Goal: Task Accomplishment & Management: Use online tool/utility

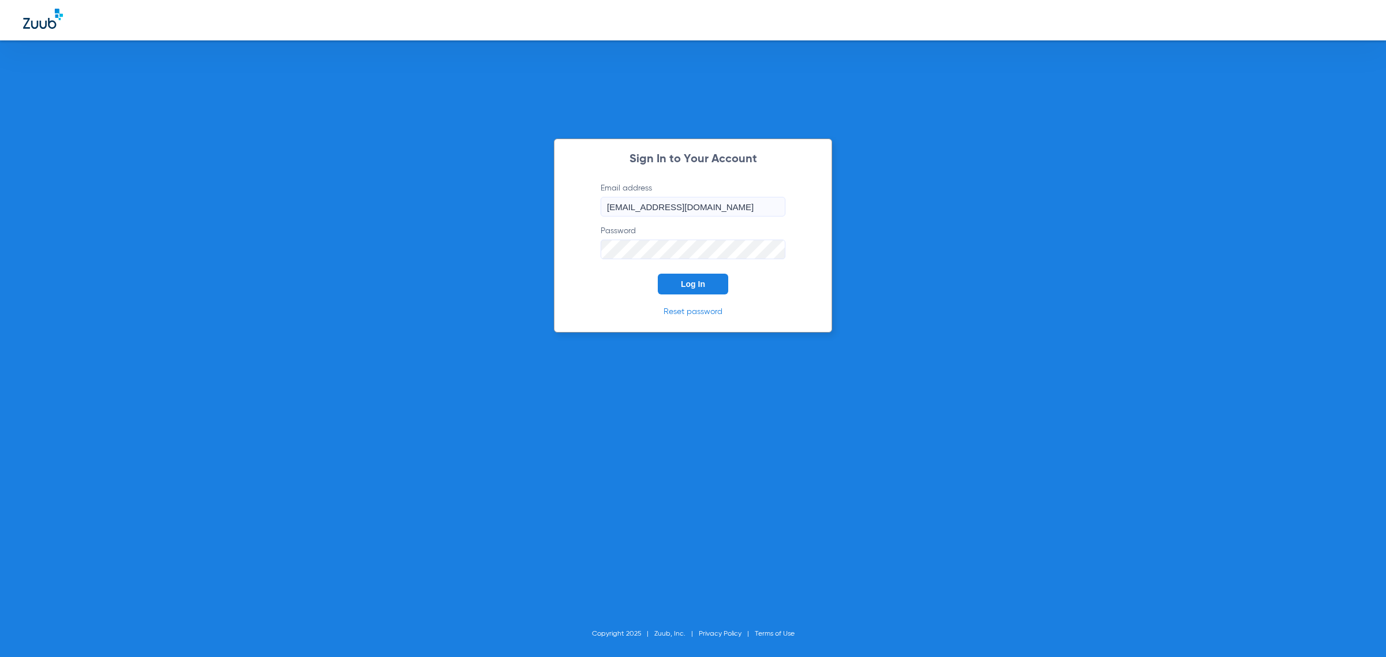
click at [672, 287] on button "Log In" at bounding box center [693, 284] width 70 height 21
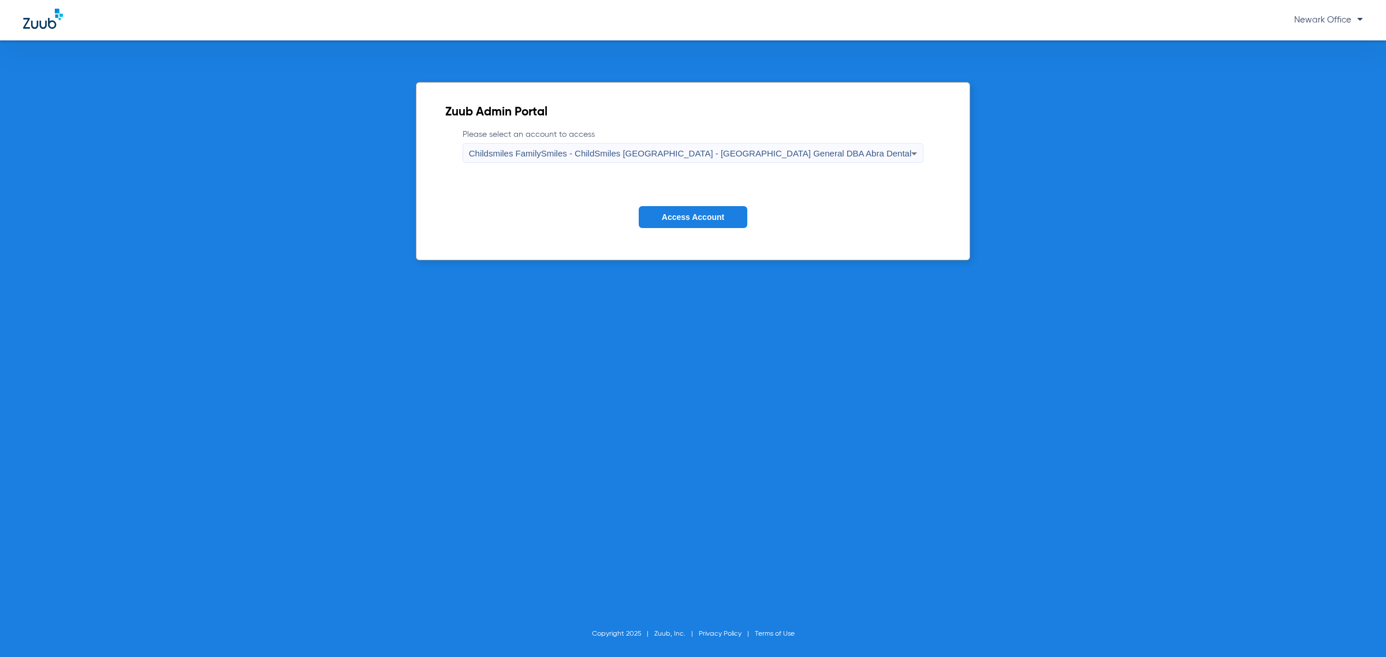
click at [691, 209] on button "Access Account" at bounding box center [693, 217] width 109 height 23
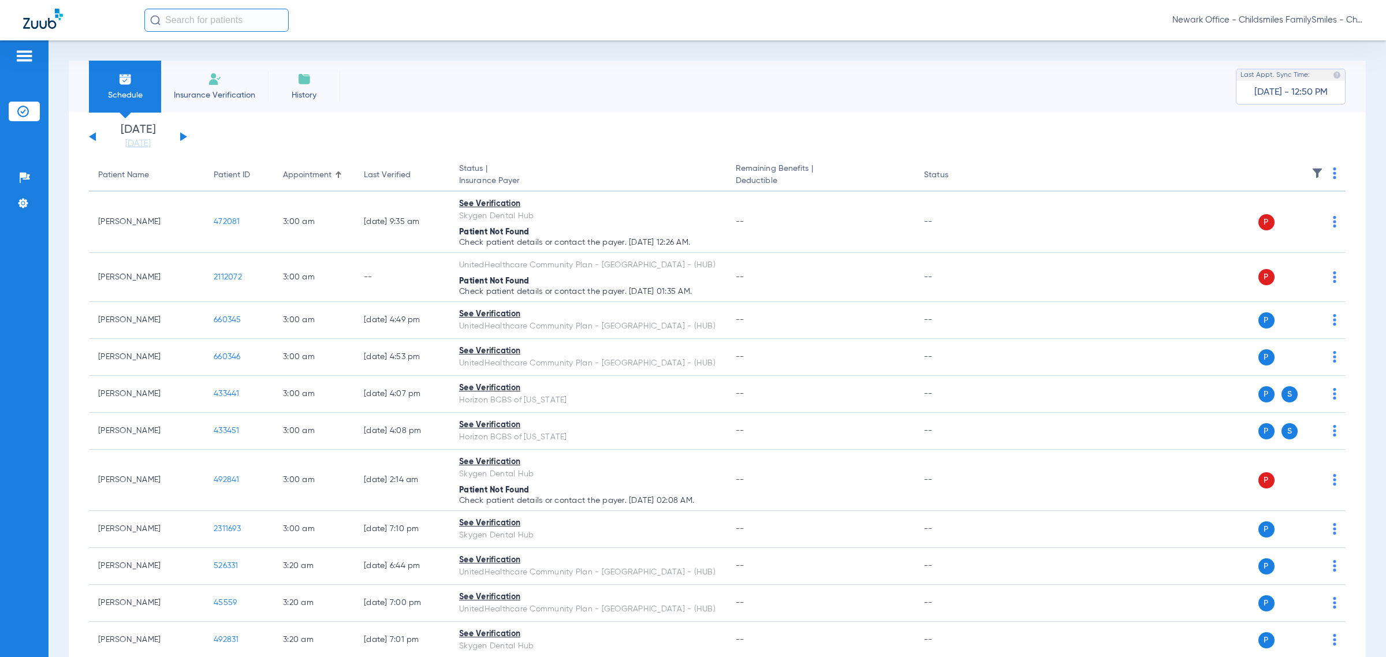
click at [182, 135] on button at bounding box center [183, 136] width 7 height 9
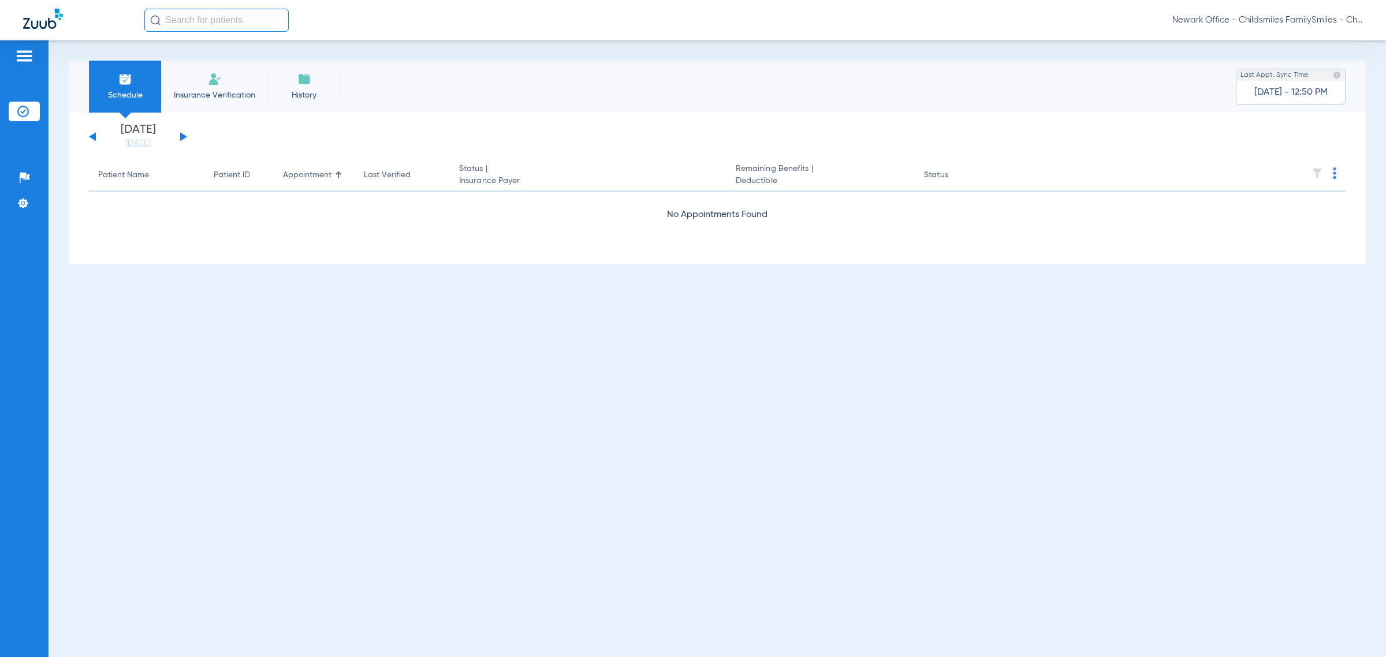
click at [151, 135] on li "[DATE] [DATE]" at bounding box center [137, 136] width 69 height 25
click at [184, 135] on button at bounding box center [183, 136] width 7 height 9
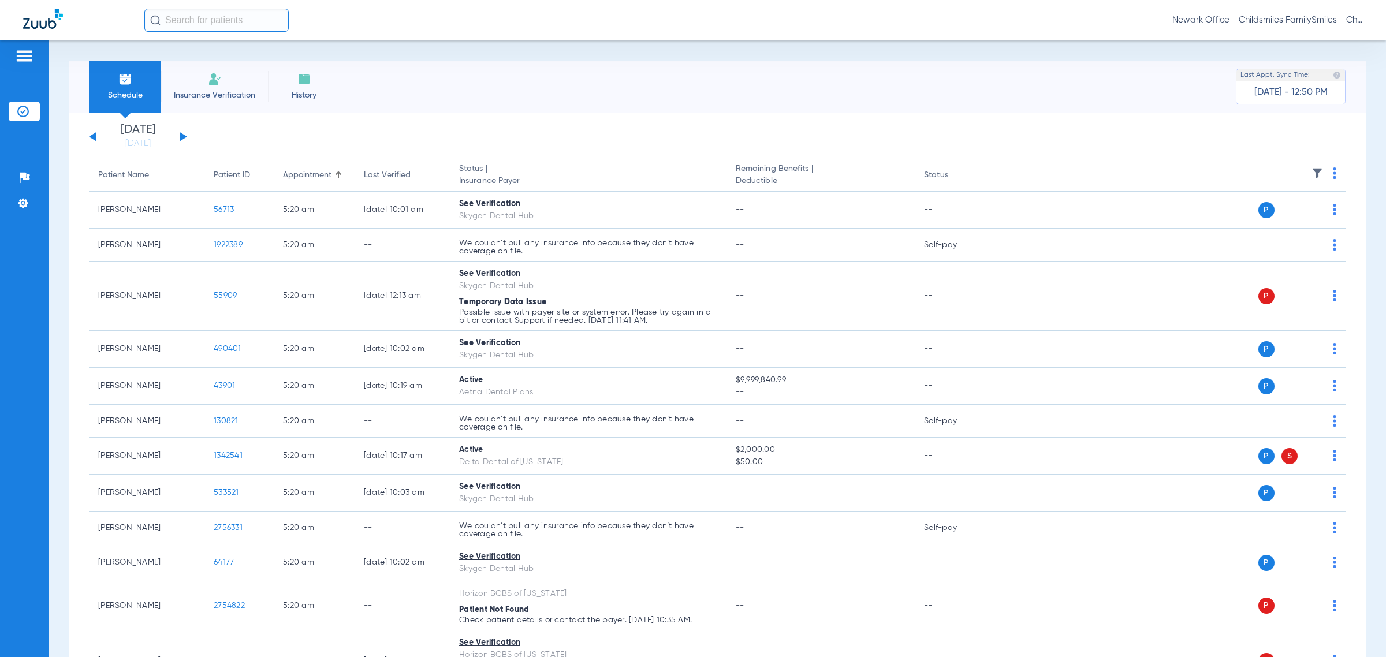
click at [1333, 176] on img at bounding box center [1334, 174] width 3 height 12
click at [1268, 217] on span "Verify All" at bounding box center [1280, 219] width 72 height 8
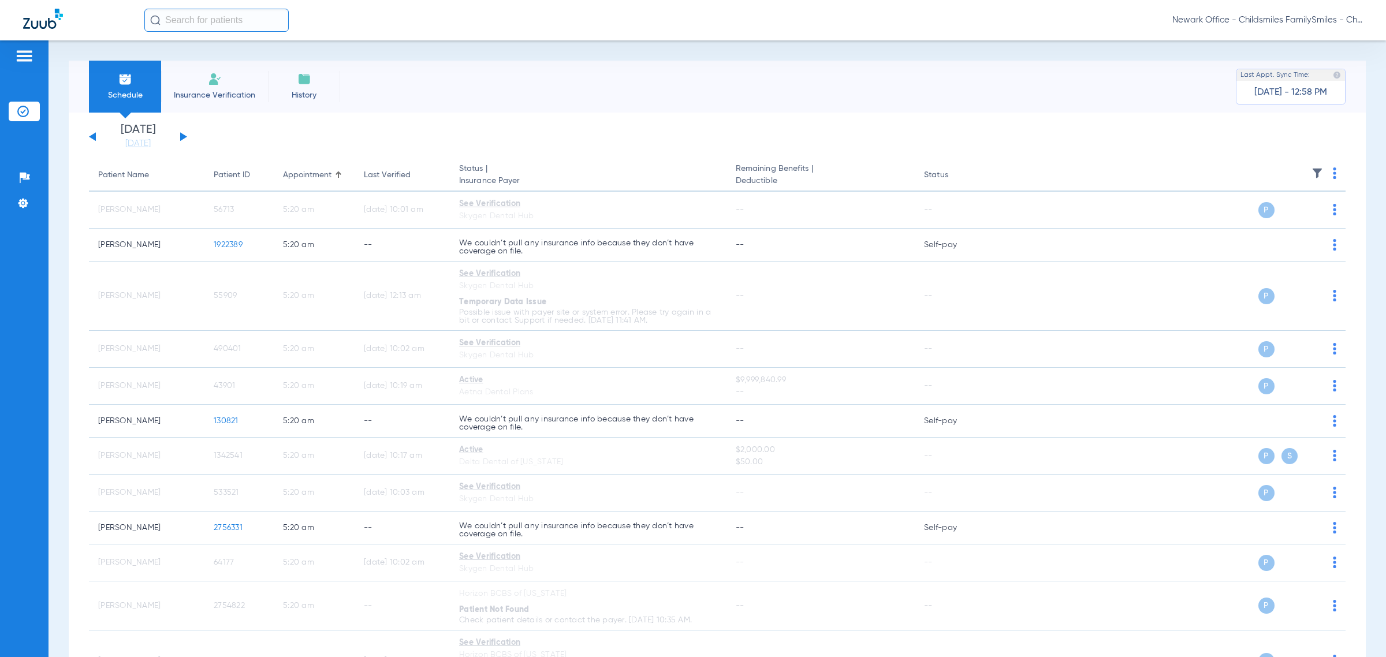
scroll to position [1080, 0]
